Goal: Task Accomplishment & Management: Use online tool/utility

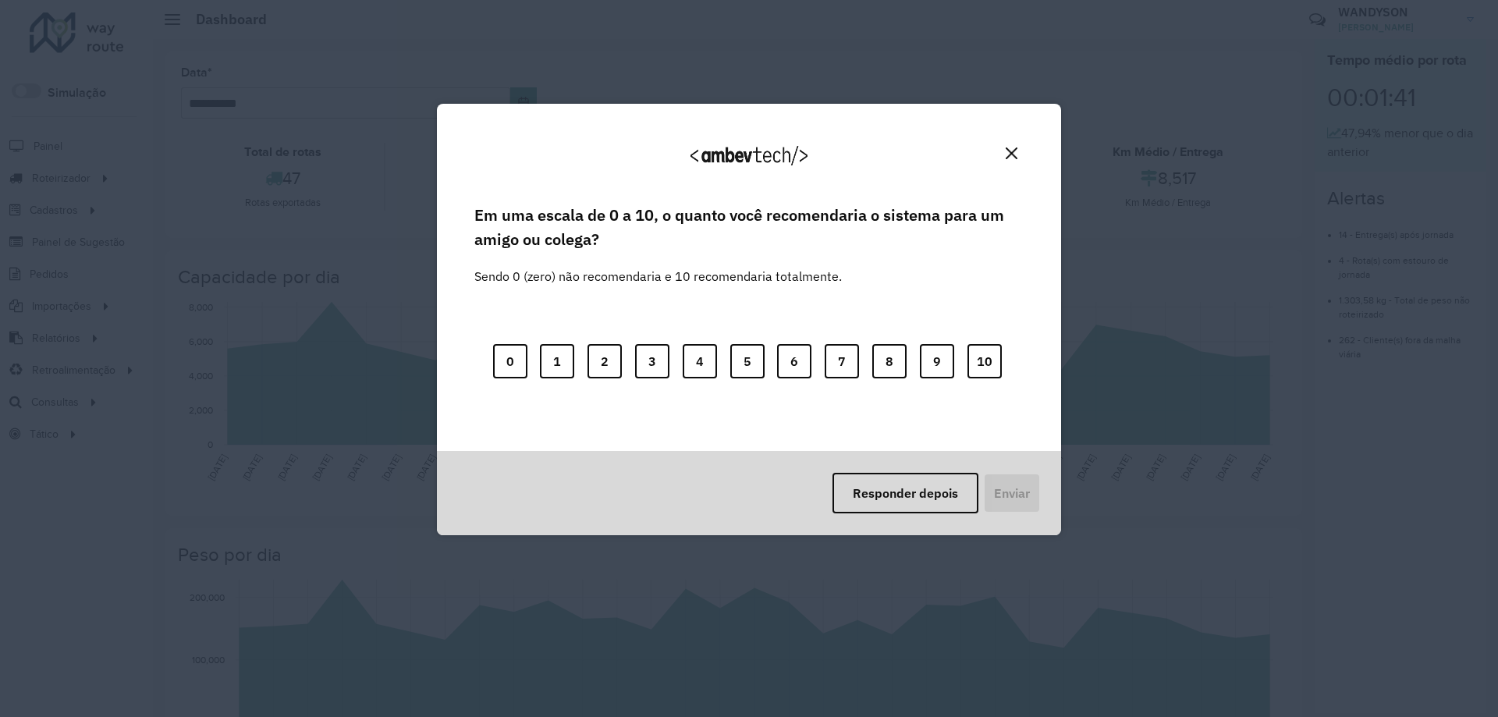
click at [1009, 154] on img "Close" at bounding box center [1012, 153] width 12 height 12
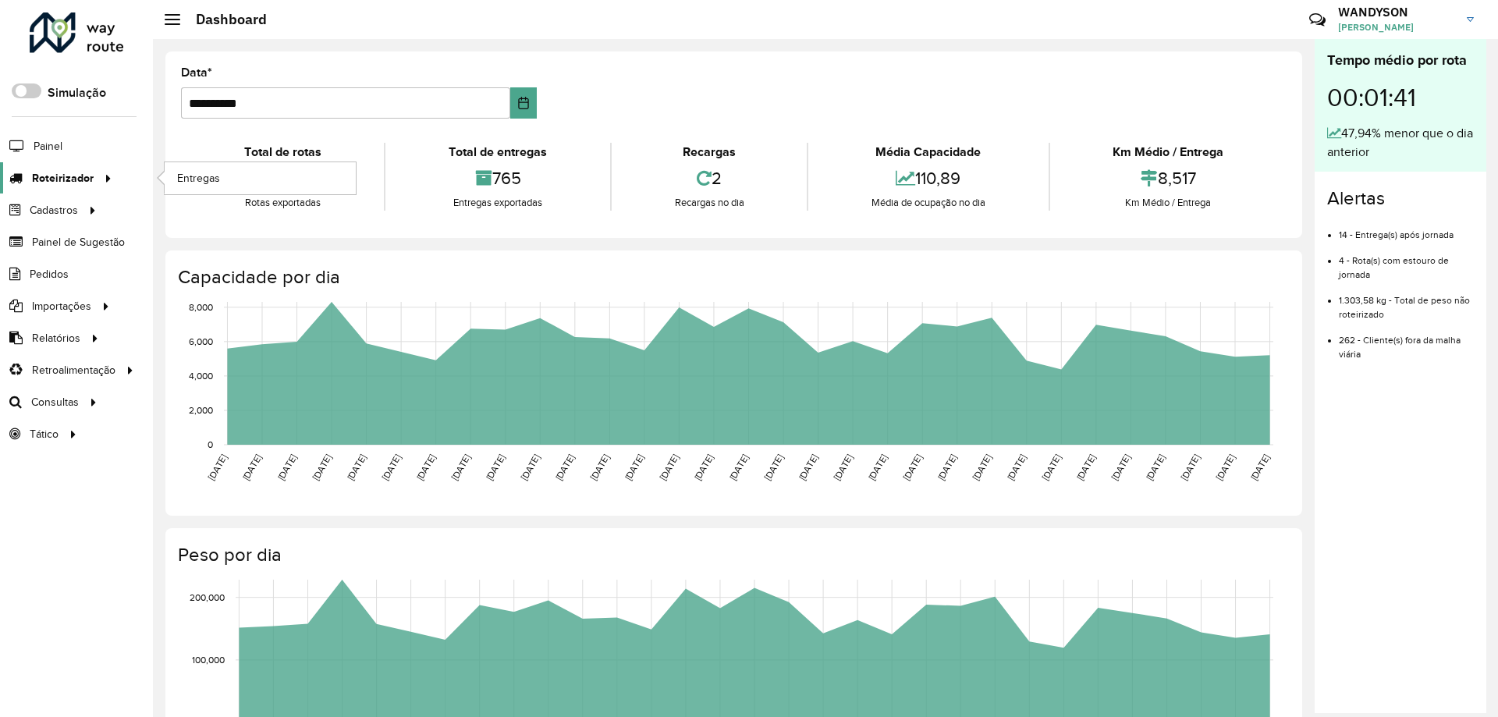
click at [59, 170] on span "Roteirizador" at bounding box center [63, 178] width 62 height 16
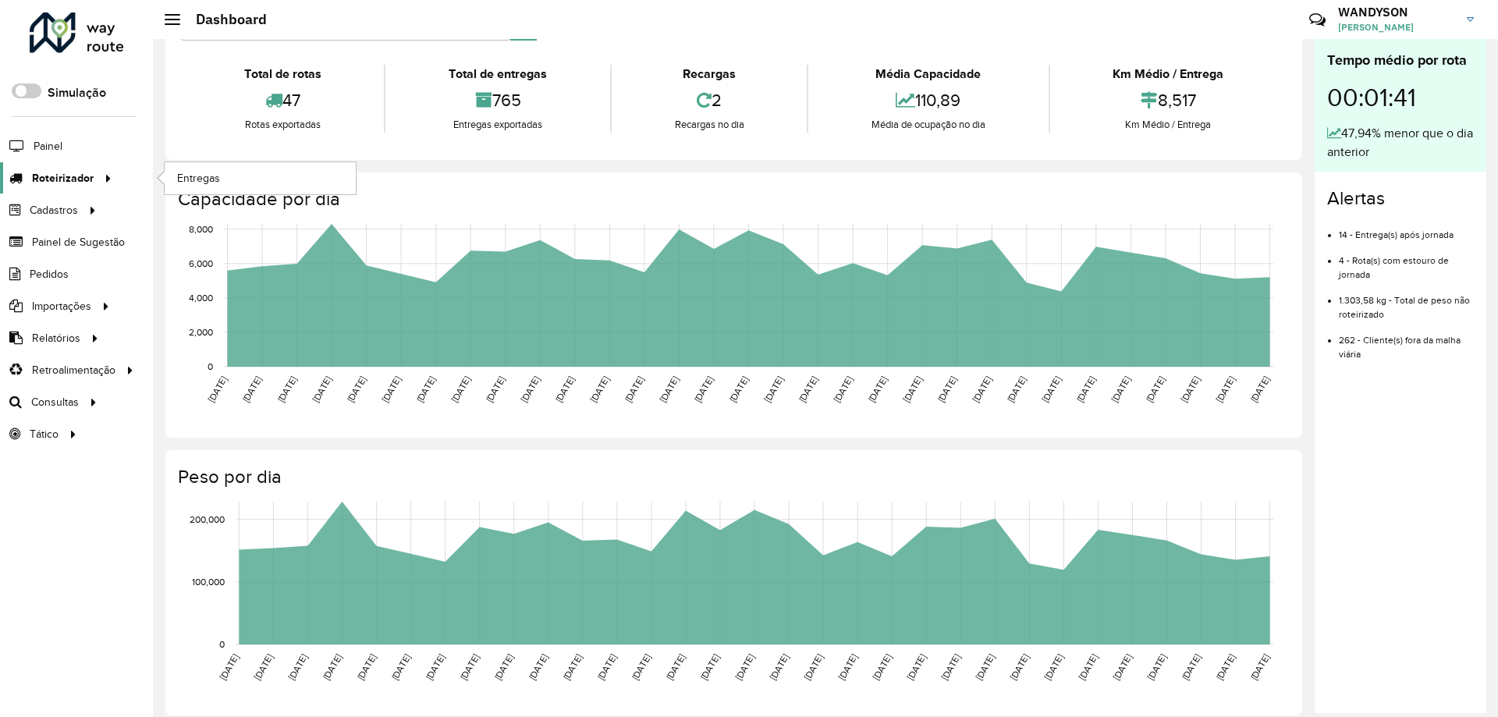
click at [103, 179] on icon at bounding box center [105, 176] width 13 height 23
click at [207, 180] on span "Entregas" at bounding box center [199, 178] width 44 height 16
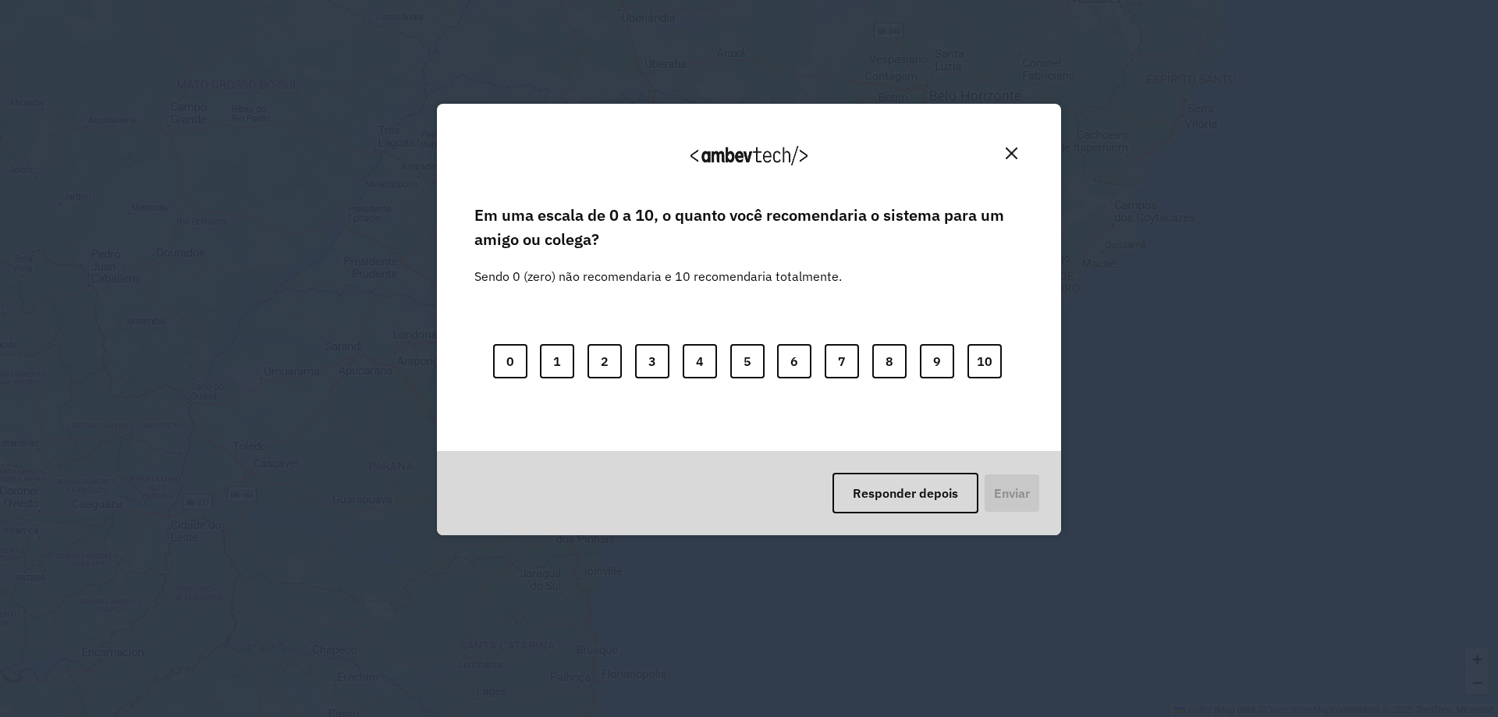
click at [1005, 158] on button "Close" at bounding box center [1011, 153] width 24 height 24
